Goal: Information Seeking & Learning: Learn about a topic

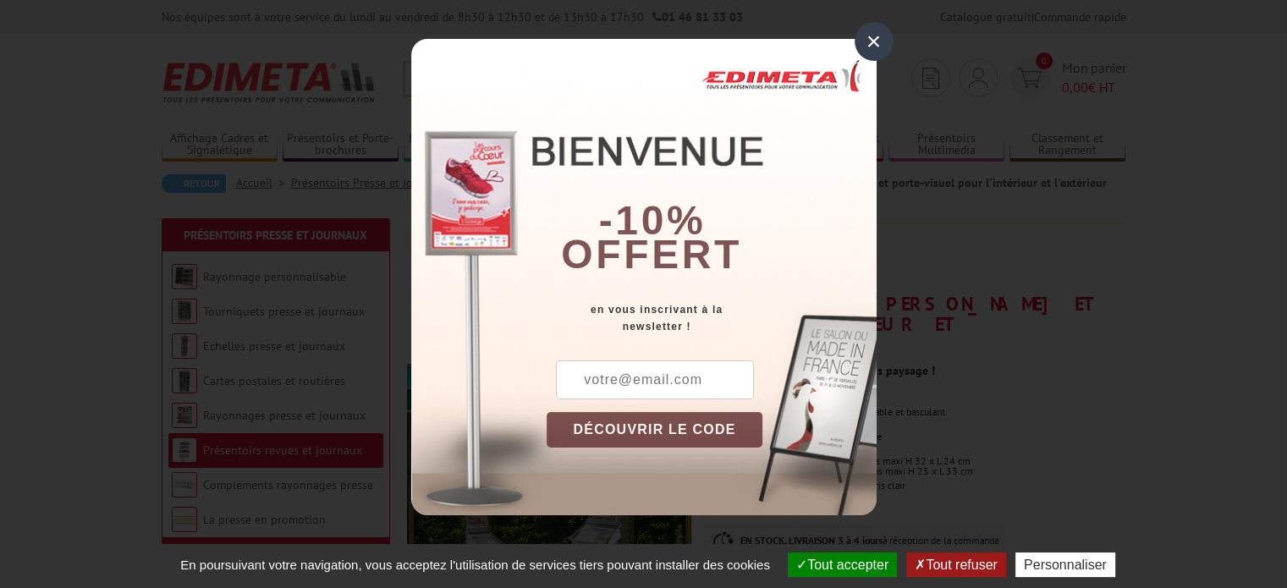
click at [876, 41] on div "×" at bounding box center [874, 41] width 39 height 39
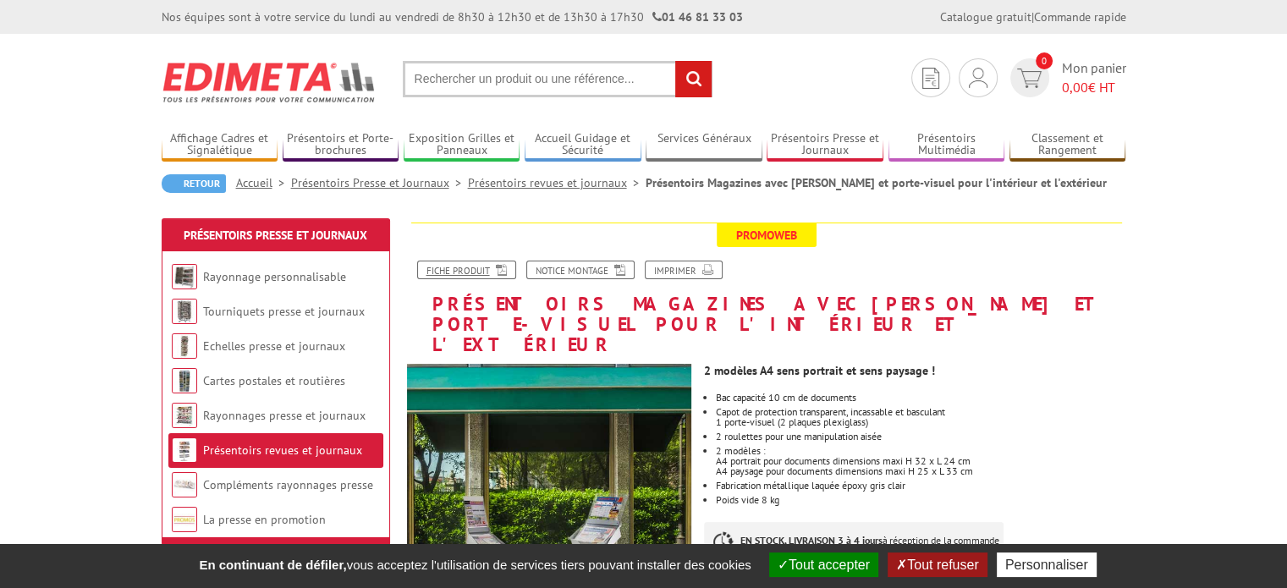
click at [442, 268] on link "Fiche produit" at bounding box center [466, 270] width 99 height 19
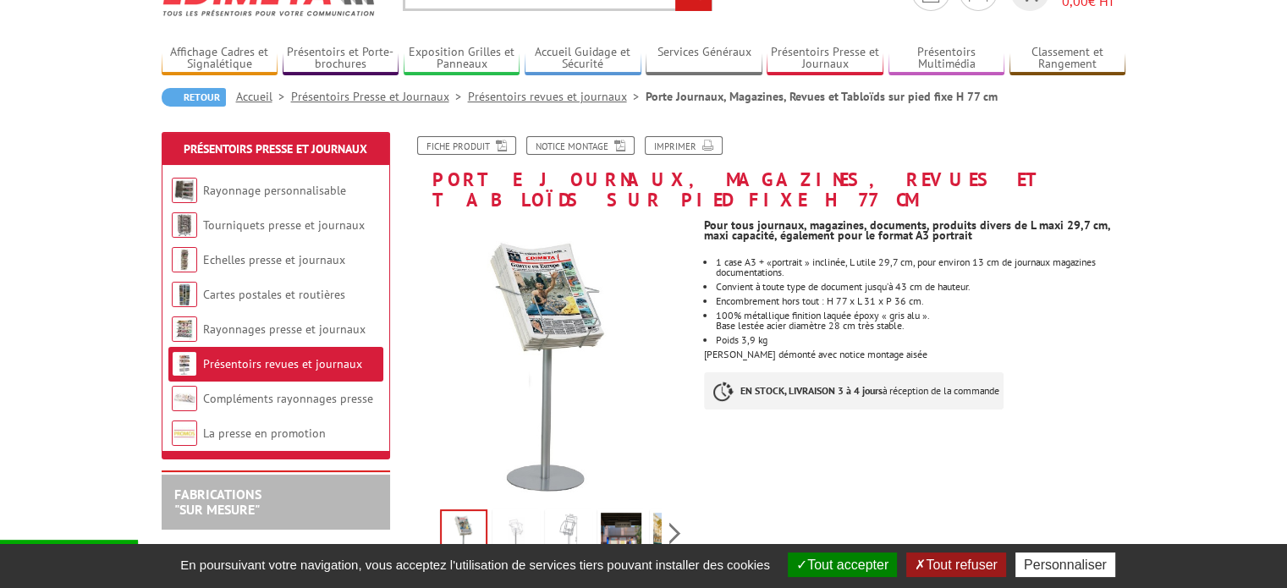
scroll to position [85, 0]
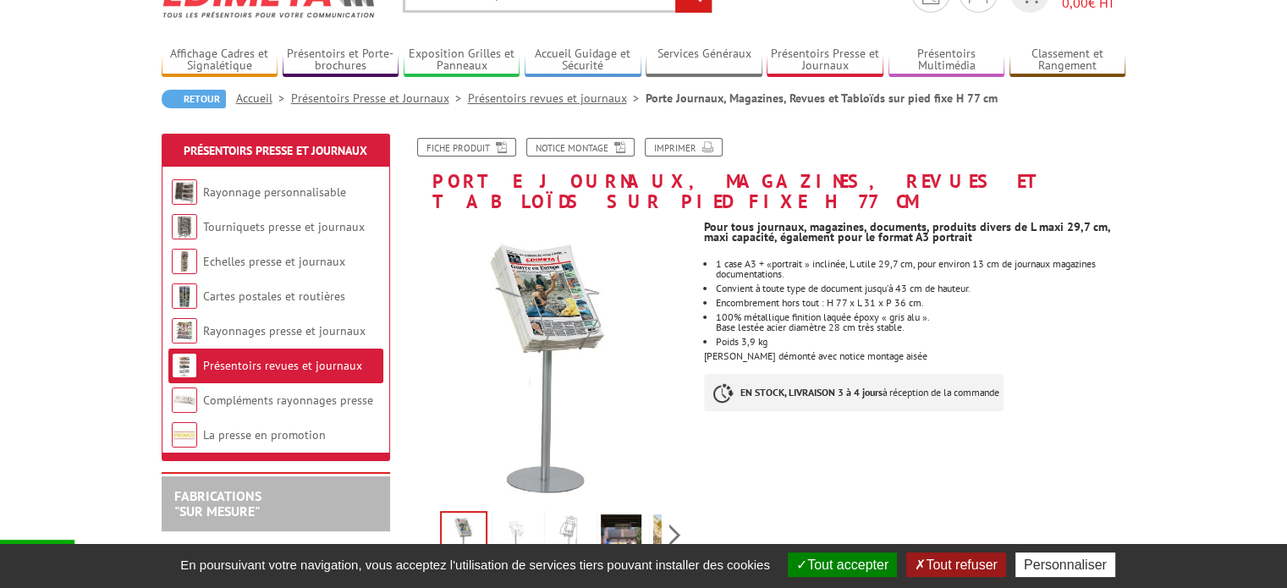
click at [592, 103] on link "Présentoirs revues et journaux" at bounding box center [557, 98] width 178 height 15
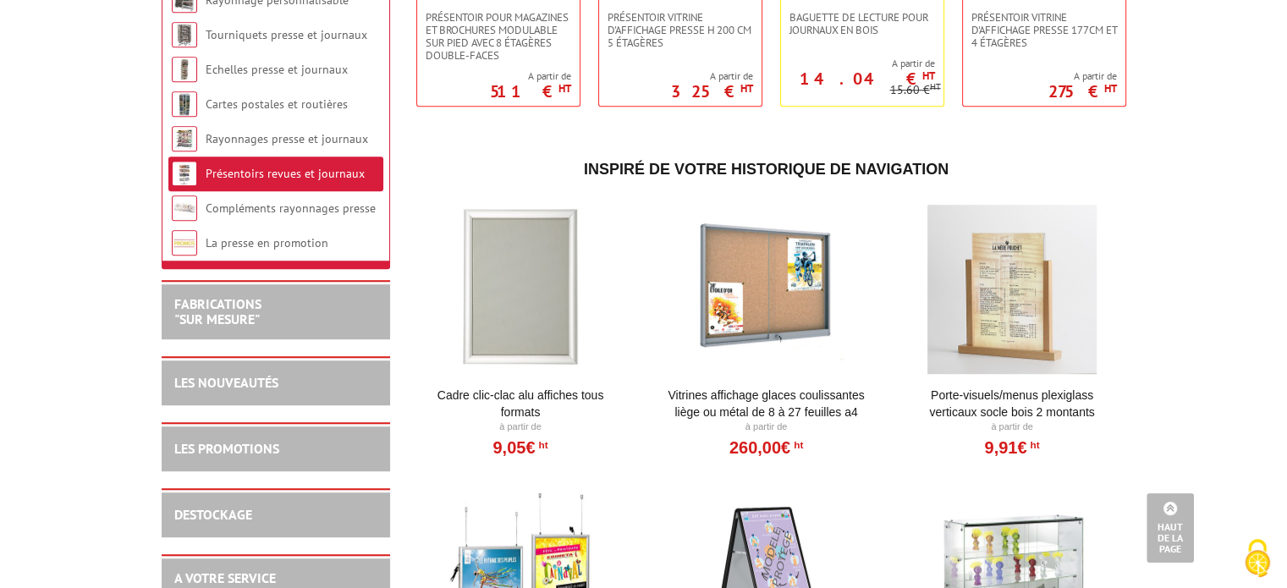
scroll to position [593, 0]
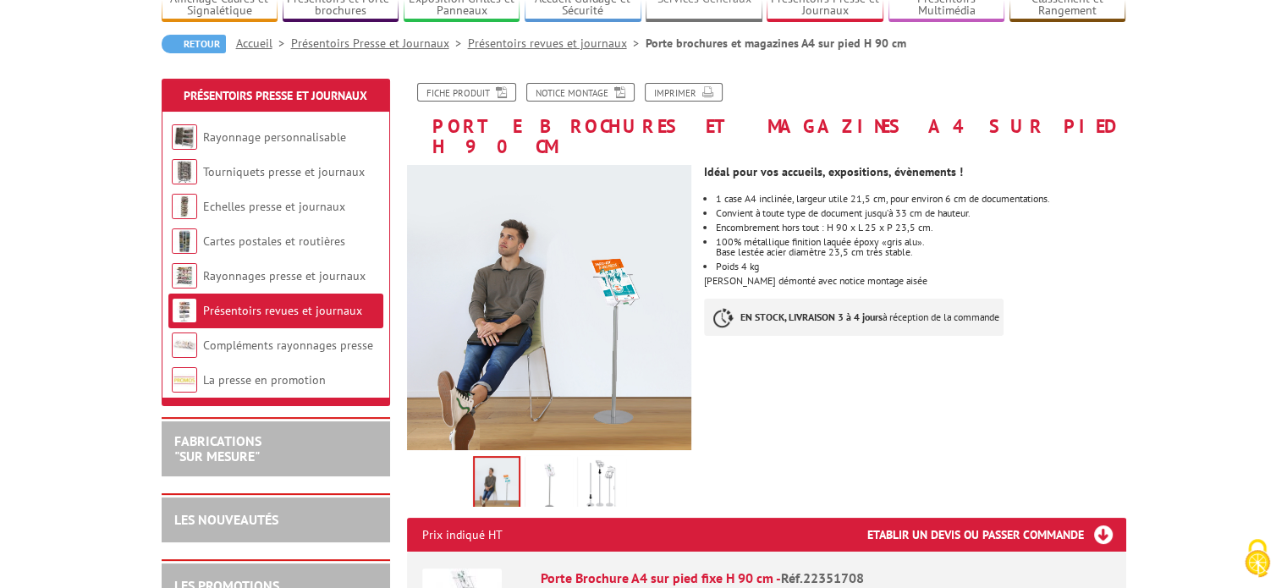
scroll to position [169, 0]
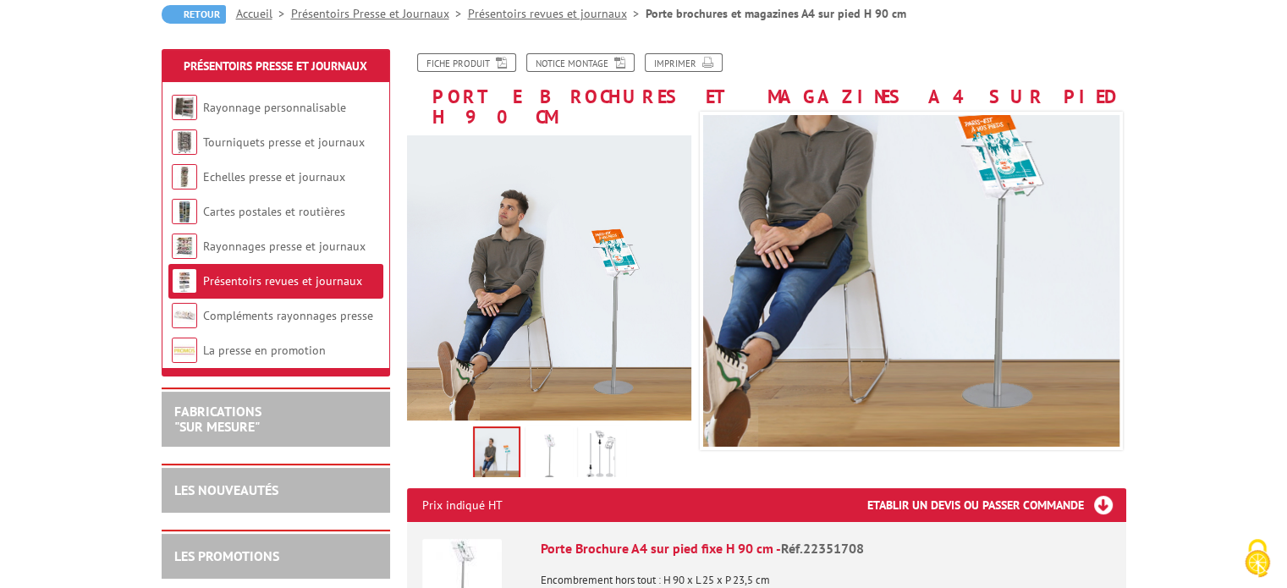
click at [559, 435] on img at bounding box center [549, 456] width 41 height 52
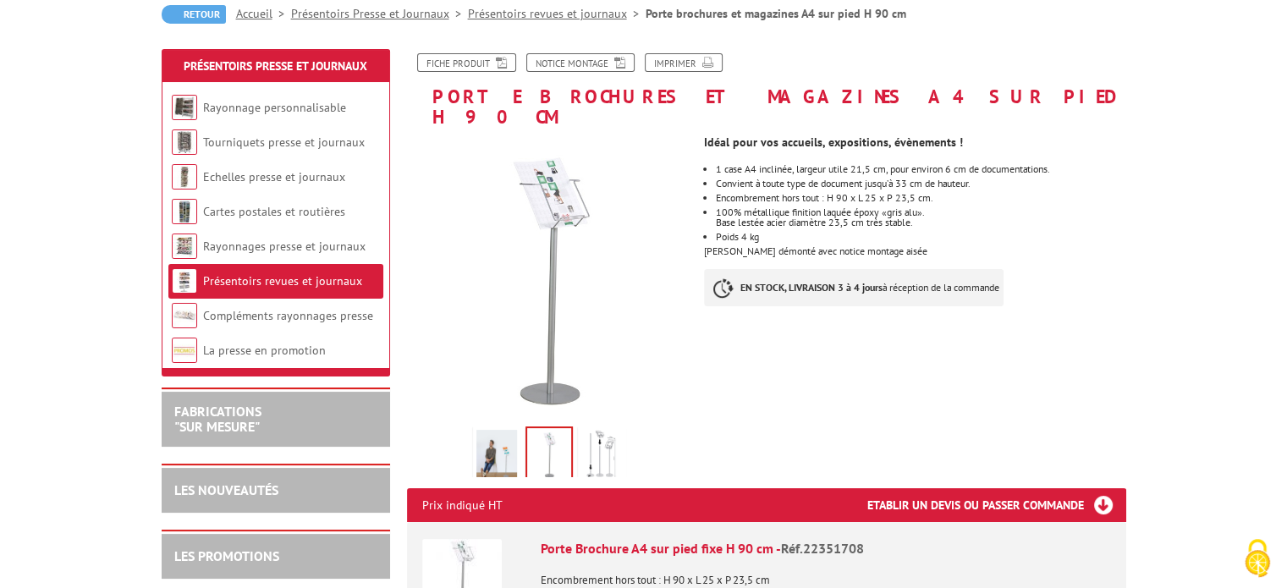
click at [593, 435] on img at bounding box center [602, 456] width 41 height 52
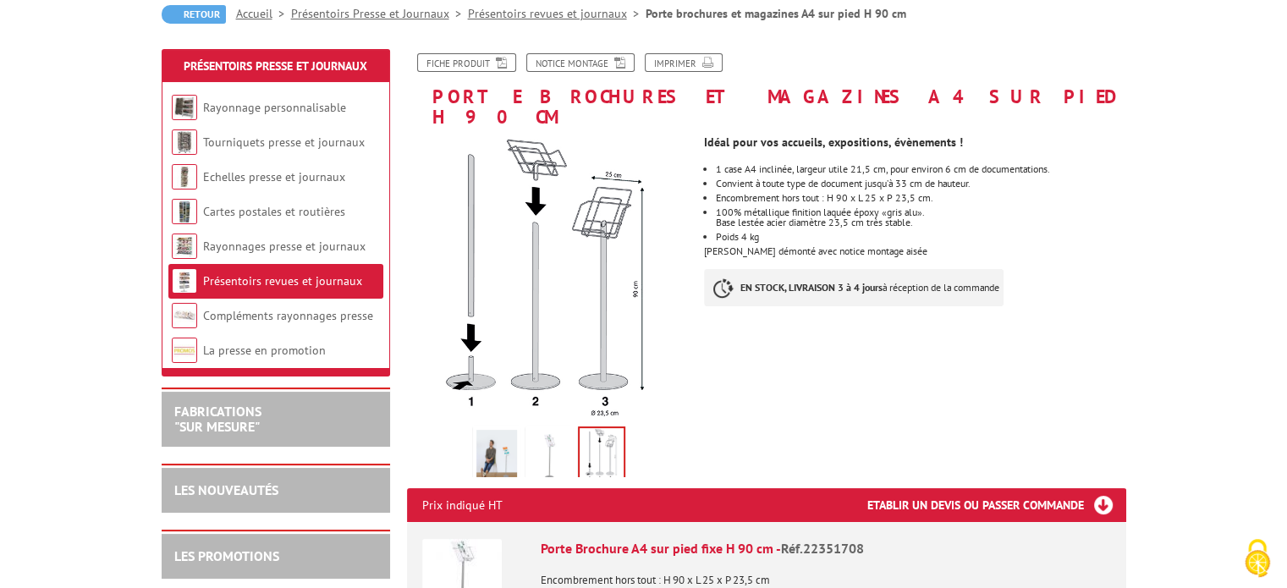
click at [545, 444] on img at bounding box center [549, 456] width 41 height 52
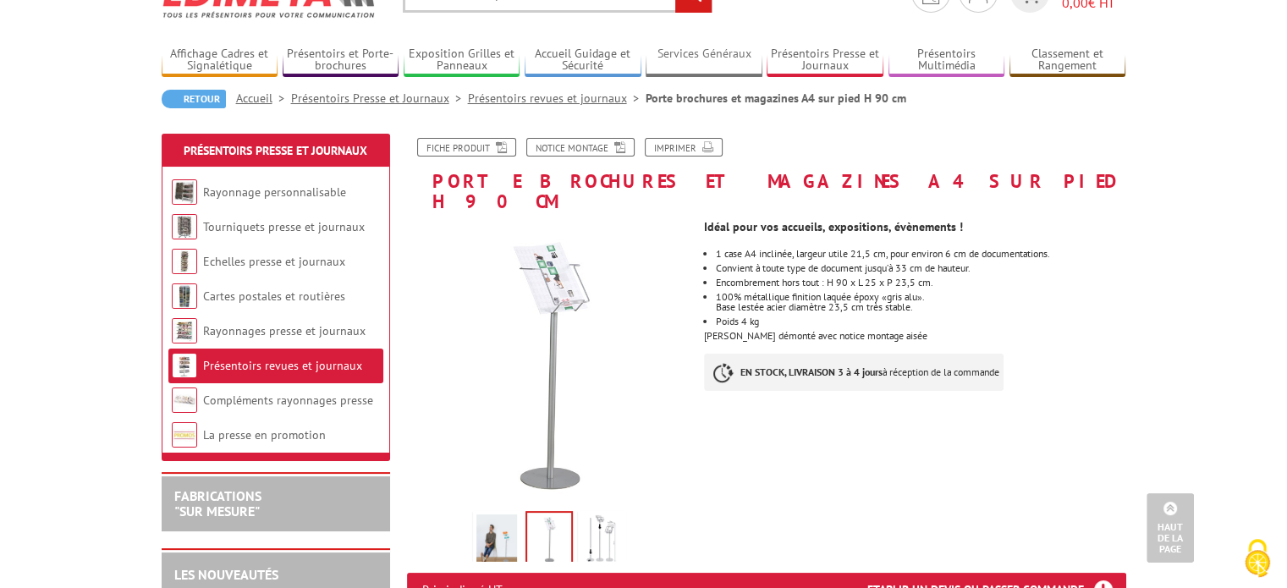
scroll to position [85, 0]
click at [497, 149] on icon at bounding box center [498, 146] width 17 height 14
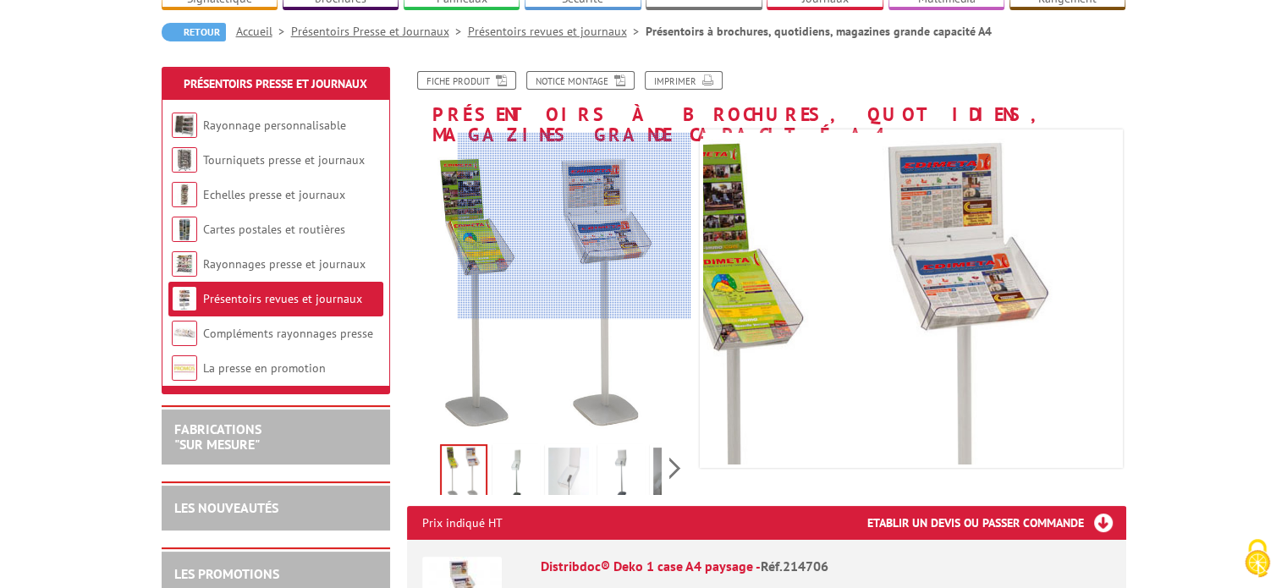
scroll to position [169, 0]
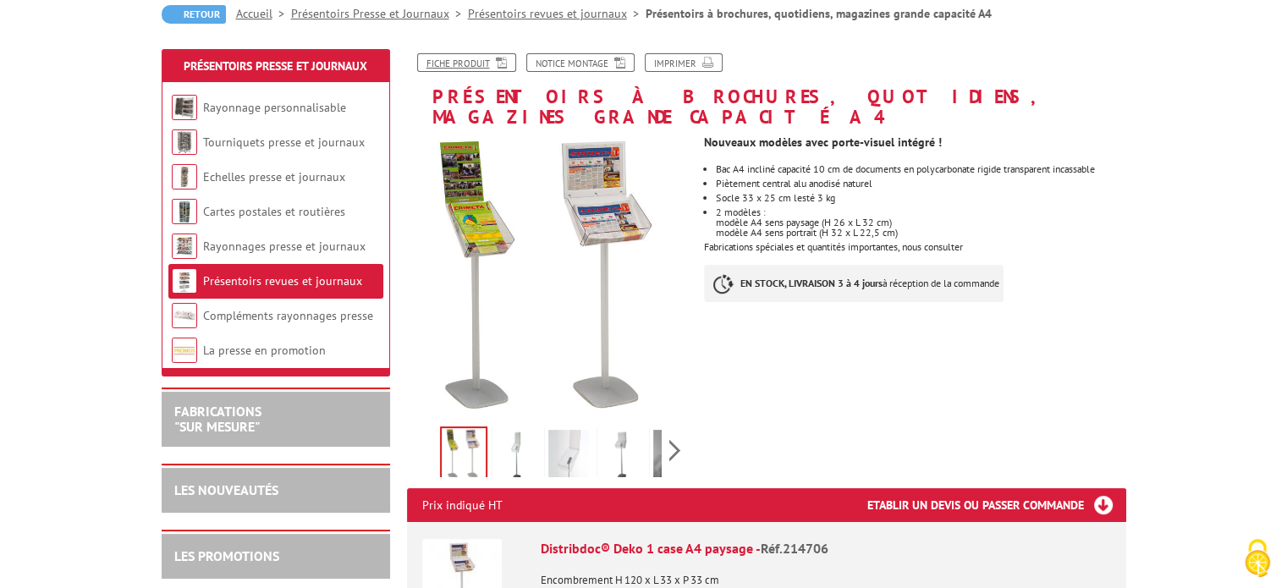
click at [495, 59] on icon at bounding box center [498, 61] width 17 height 14
